Goal: Information Seeking & Learning: Learn about a topic

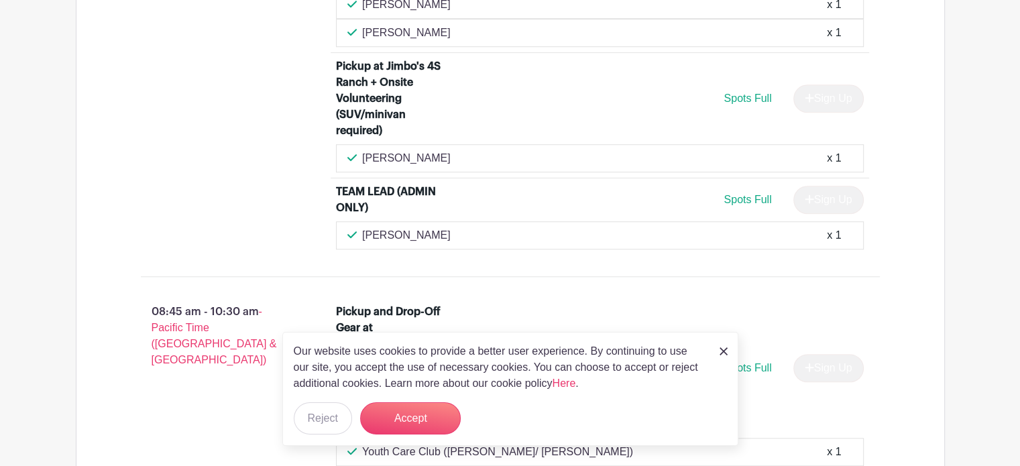
scroll to position [1207, 0]
click at [727, 349] on img at bounding box center [723, 351] width 8 height 8
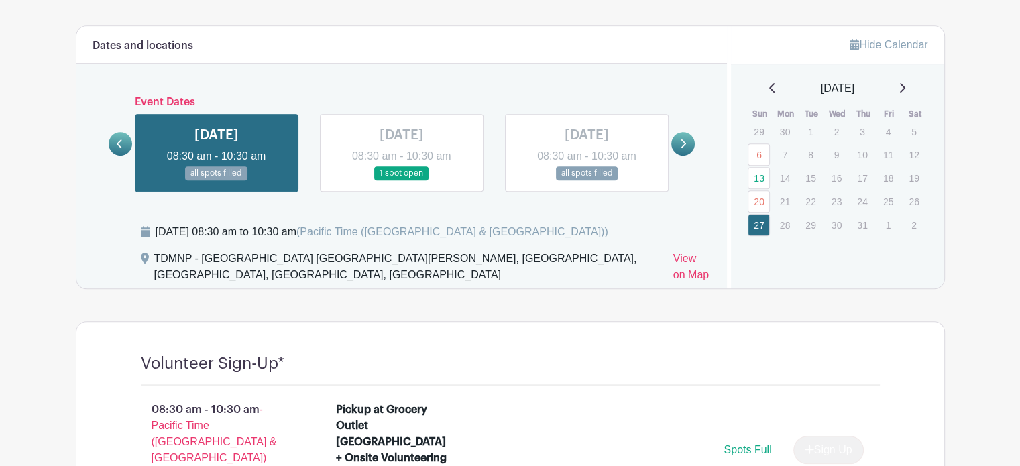
scroll to position [670, 0]
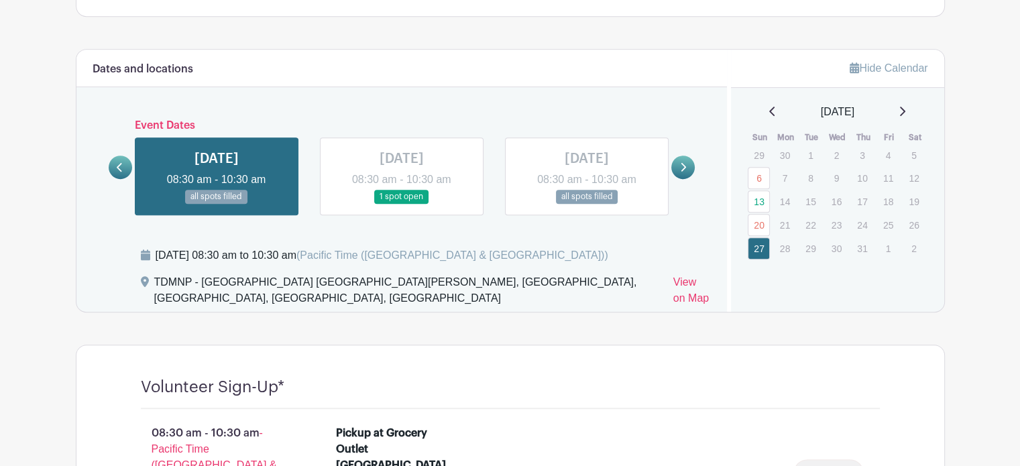
click at [402, 204] on link at bounding box center [402, 204] width 0 height 0
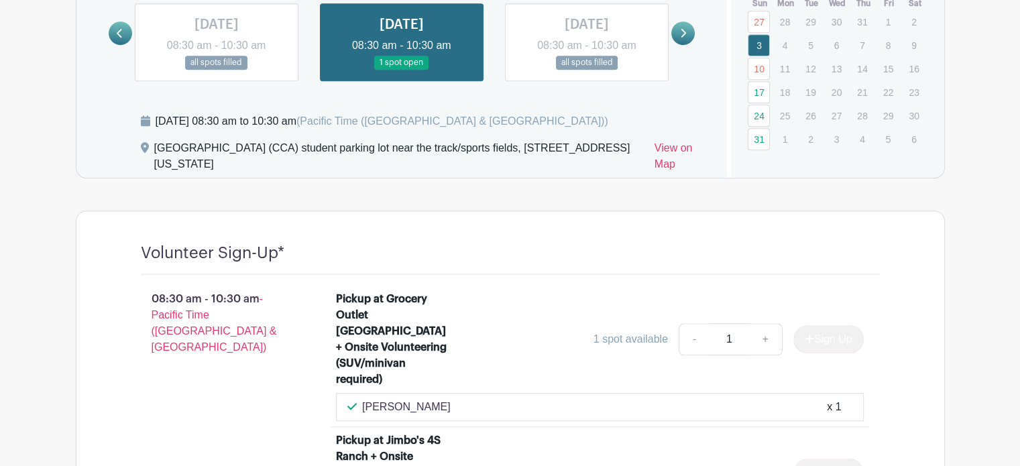
scroll to position [737, 0]
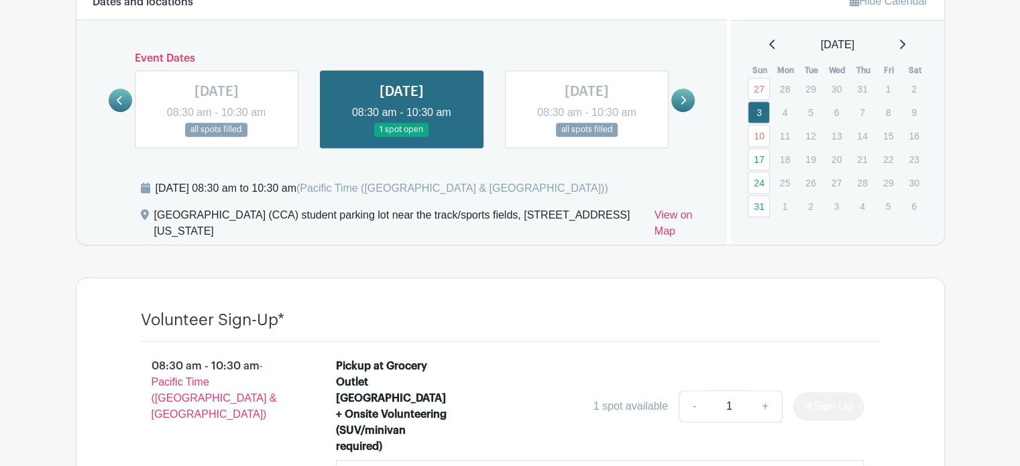
click at [691, 106] on link at bounding box center [682, 99] width 23 height 23
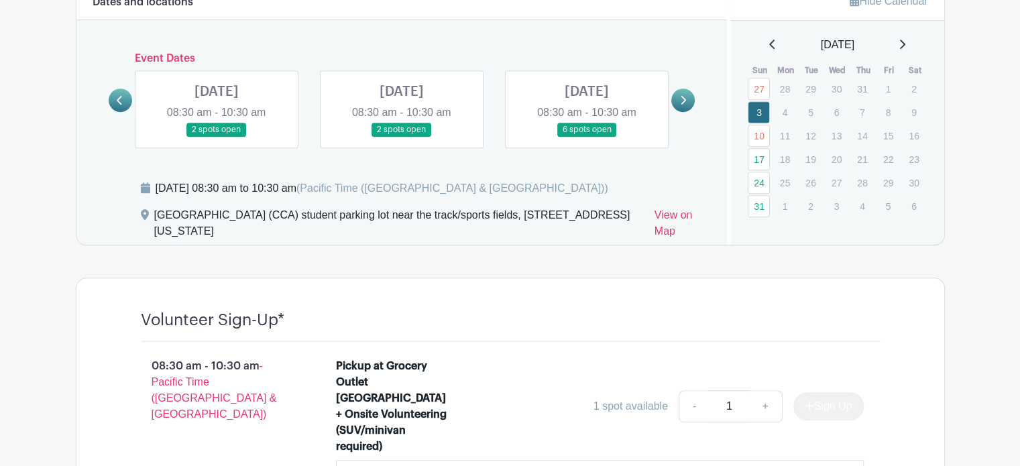
click at [402, 137] on link at bounding box center [402, 137] width 0 height 0
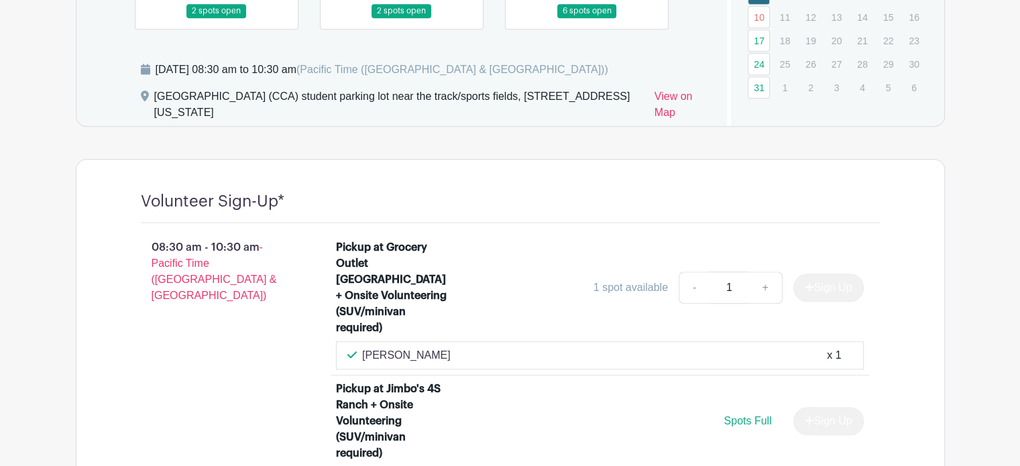
scroll to position [1006, 0]
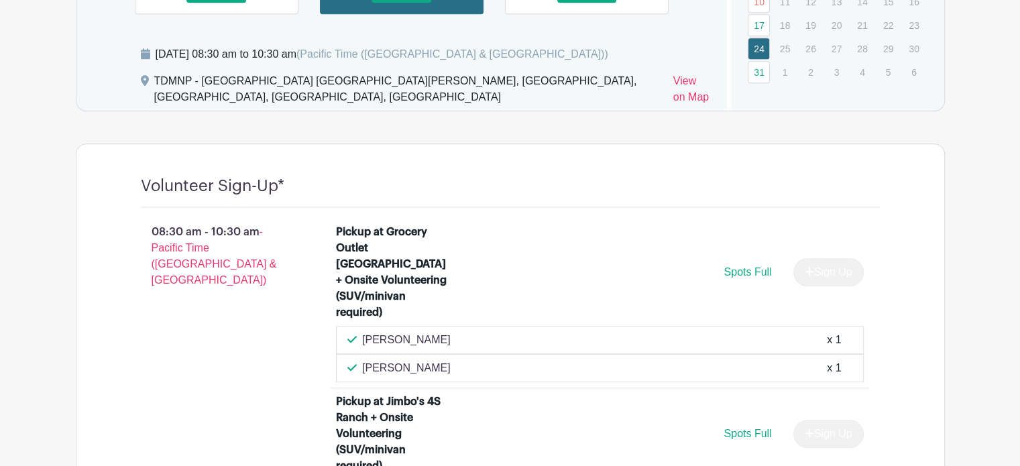
scroll to position [805, 0]
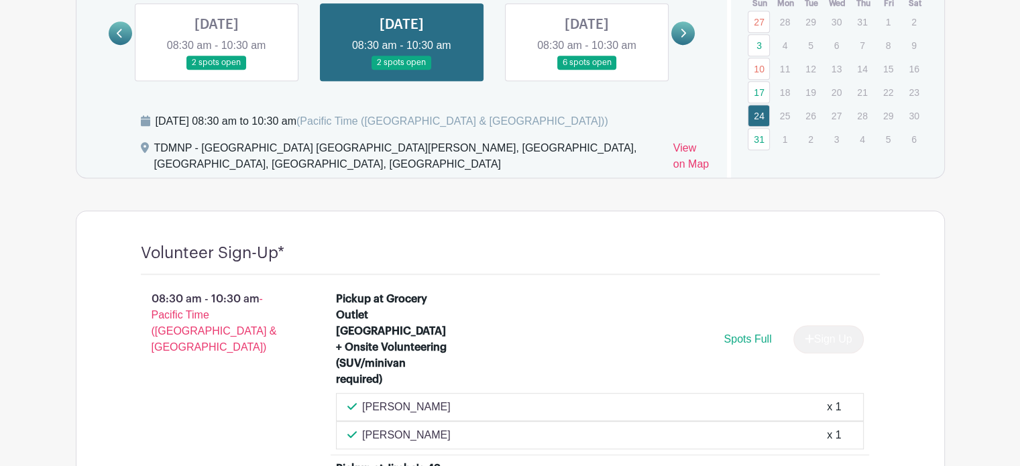
click at [676, 32] on link at bounding box center [682, 32] width 23 height 23
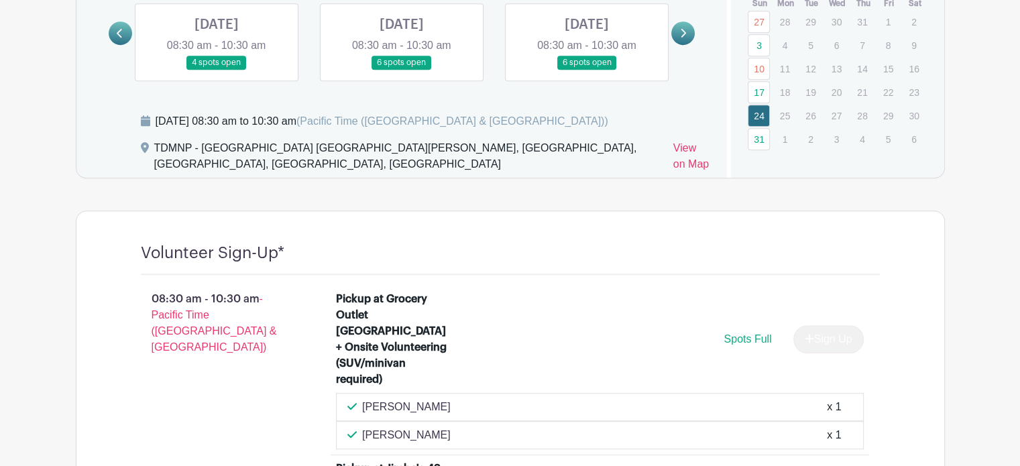
click at [402, 70] on link at bounding box center [402, 70] width 0 height 0
